Goal: Find specific page/section: Find specific page/section

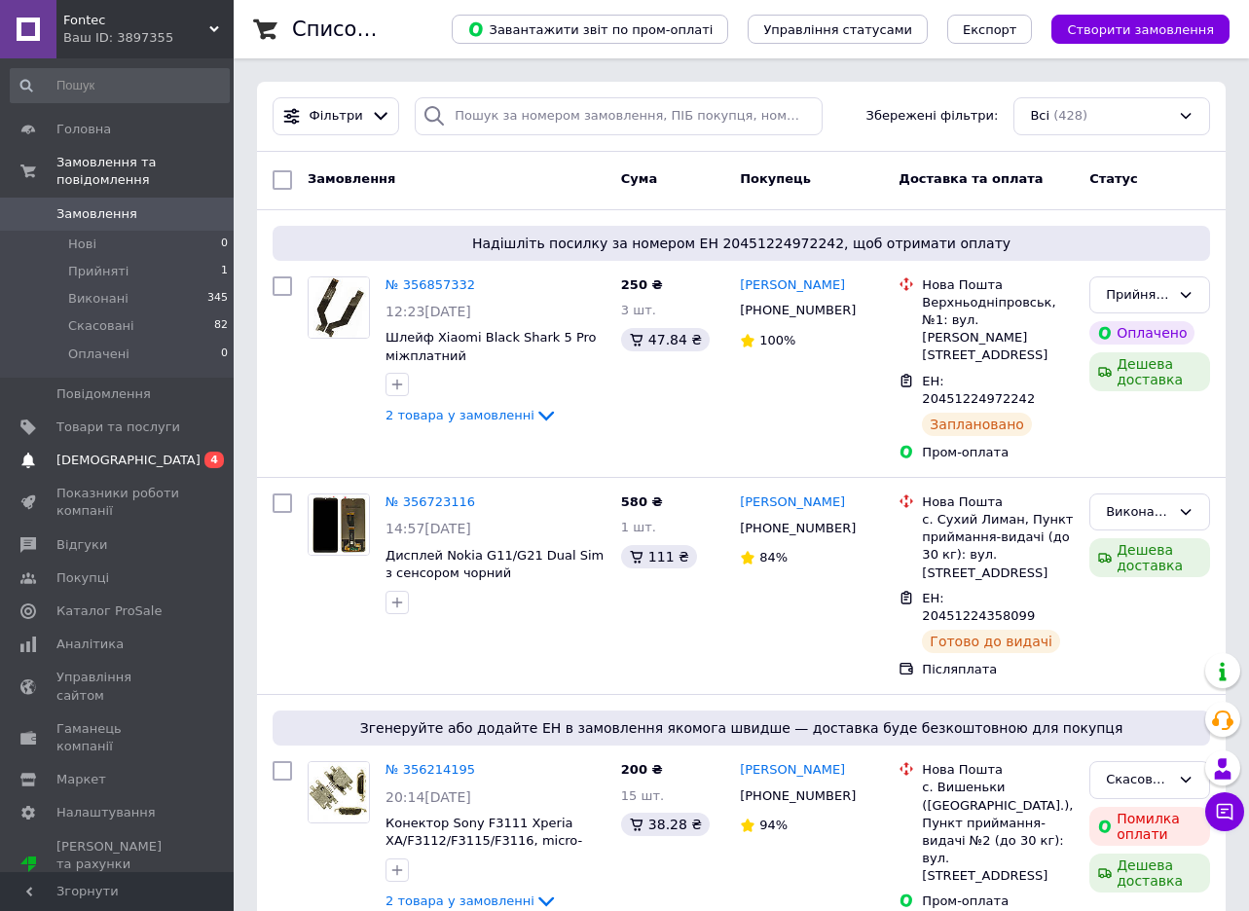
click at [140, 452] on span "[DEMOGRAPHIC_DATA]" at bounding box center [118, 461] width 124 height 18
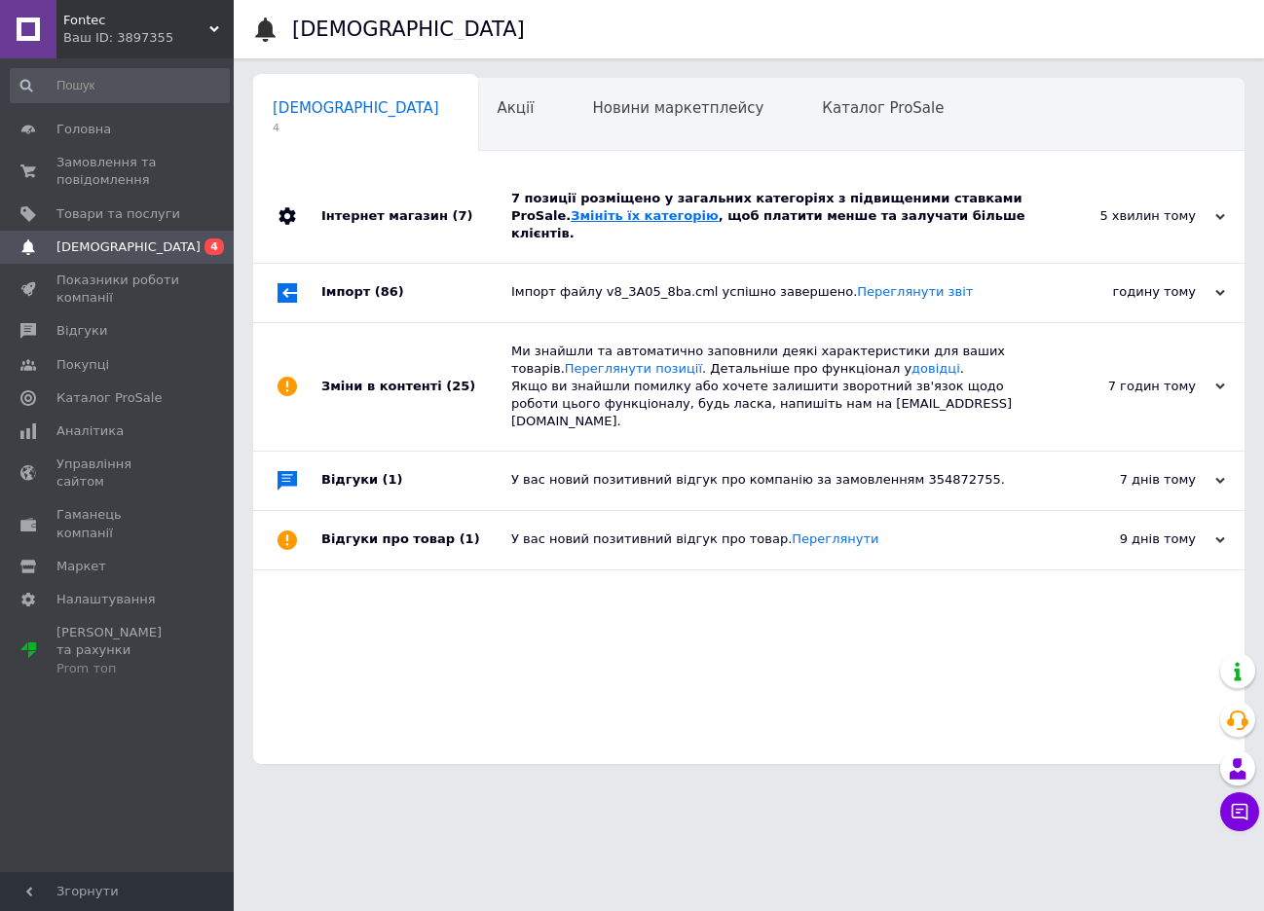
click at [633, 208] on link "Змініть їх категорію" at bounding box center [643, 215] width 147 height 15
